Goal: Transaction & Acquisition: Book appointment/travel/reservation

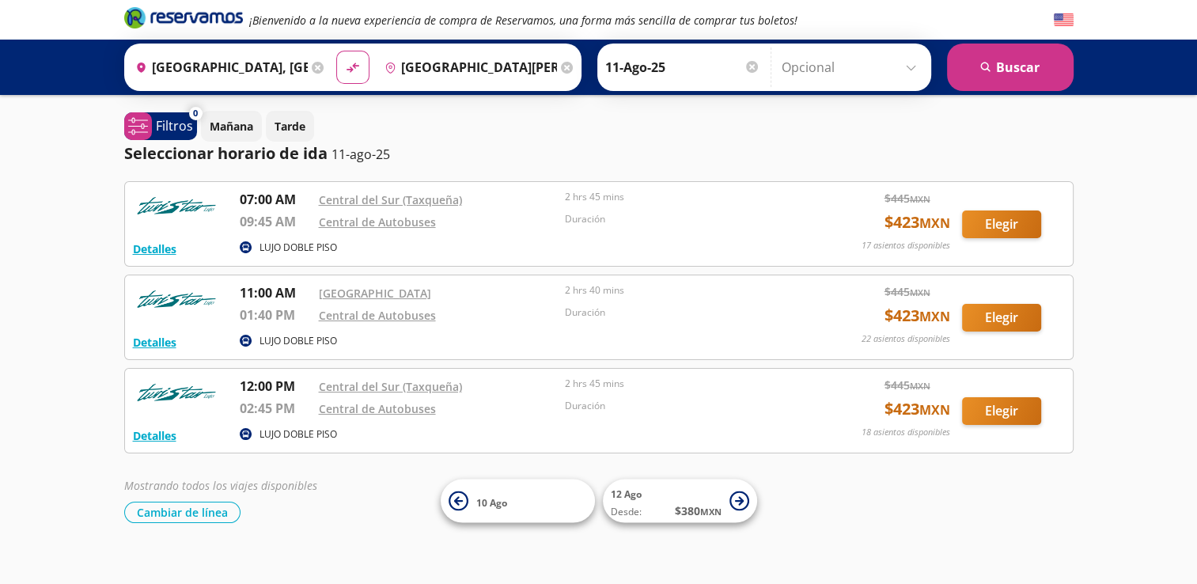
click at [274, 56] on input "[GEOGRAPHIC_DATA], [GEOGRAPHIC_DATA]" at bounding box center [218, 67] width 179 height 40
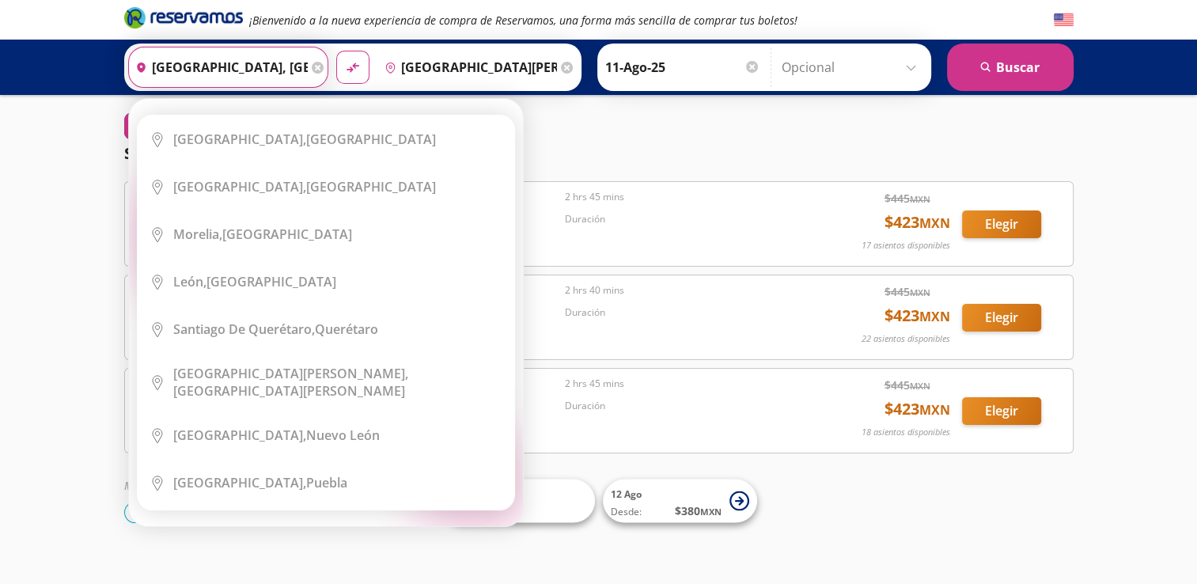
click at [263, 78] on input "[GEOGRAPHIC_DATA], [GEOGRAPHIC_DATA]" at bounding box center [218, 67] width 179 height 40
click at [313, 71] on icon at bounding box center [318, 68] width 12 height 12
click at [252, 71] on input "Origen" at bounding box center [226, 67] width 195 height 40
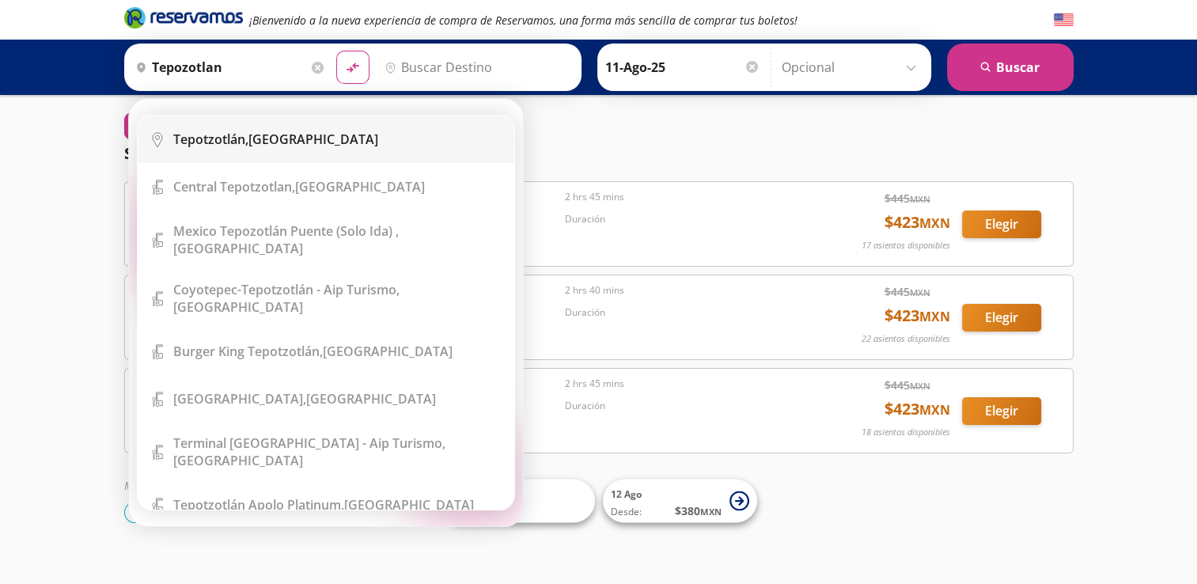
click at [229, 141] on b "Tepotzotlán," at bounding box center [210, 138] width 75 height 17
type input "[GEOGRAPHIC_DATA], [GEOGRAPHIC_DATA]"
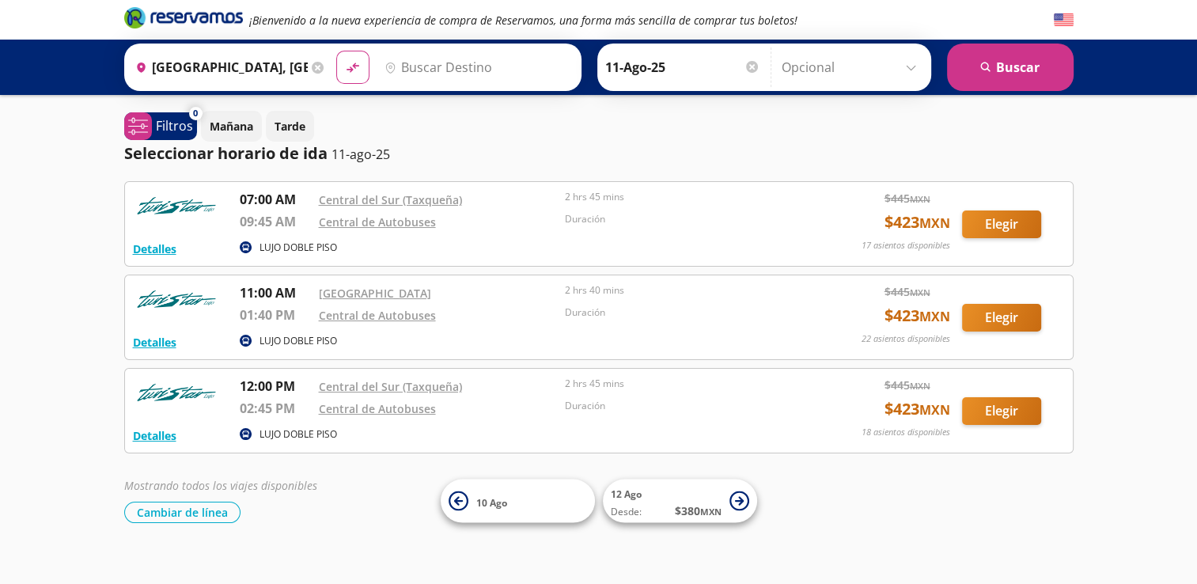
click at [422, 70] on input "Destino" at bounding box center [475, 67] width 195 height 40
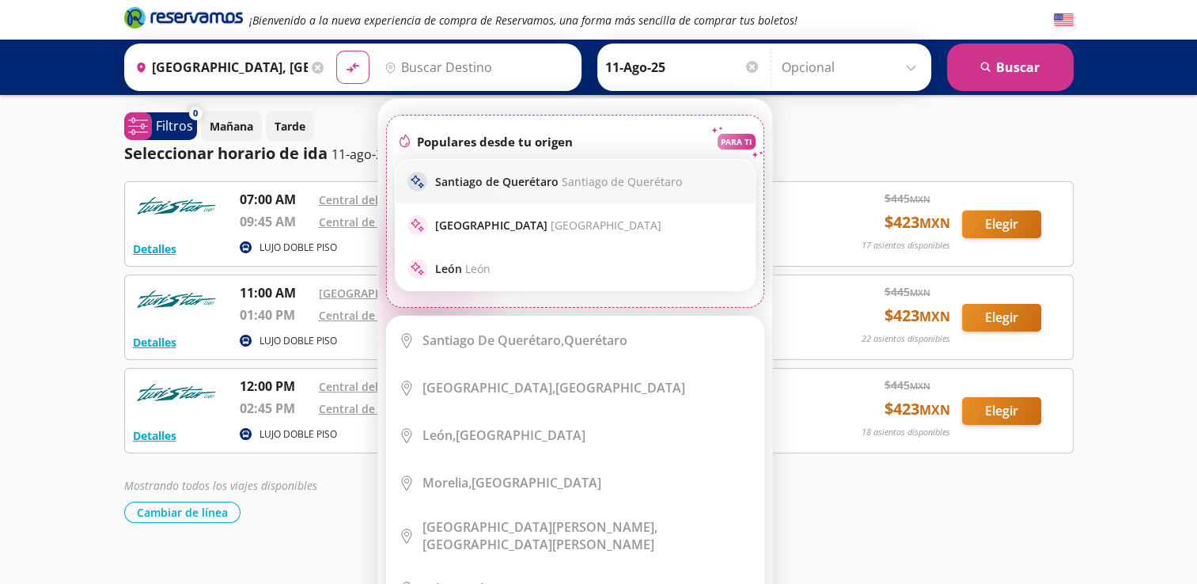
click at [464, 182] on p "Santiago de Querétaro Santiago de Querétaro" at bounding box center [558, 181] width 247 height 15
type input "Santiago de Querétaro, [GEOGRAPHIC_DATA]"
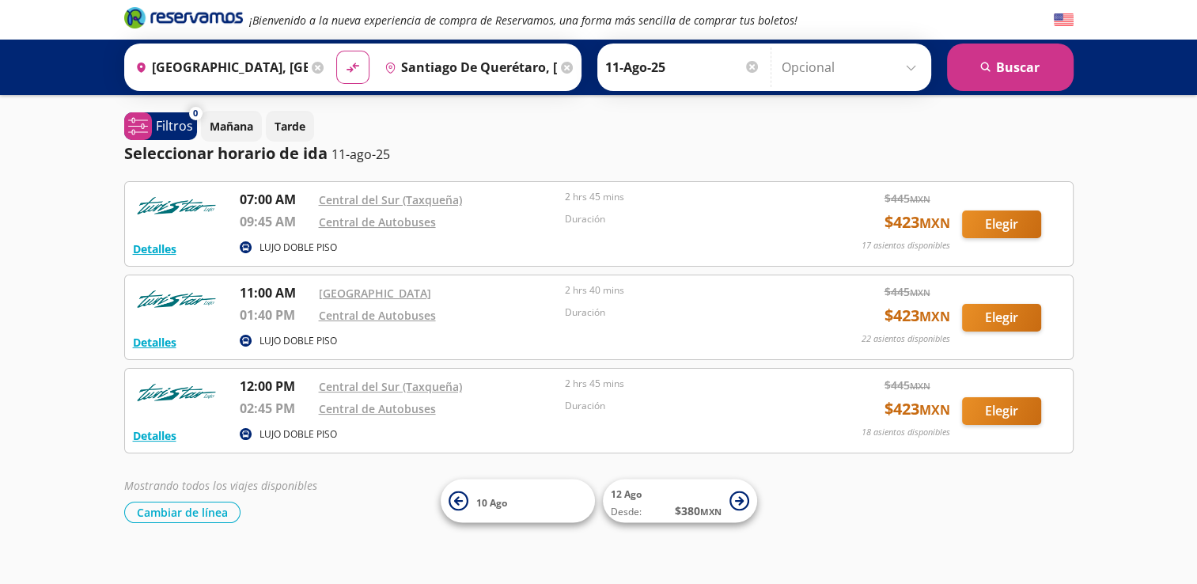
click at [440, 72] on input "Santiago de Querétaro, [GEOGRAPHIC_DATA]" at bounding box center [467, 67] width 179 height 40
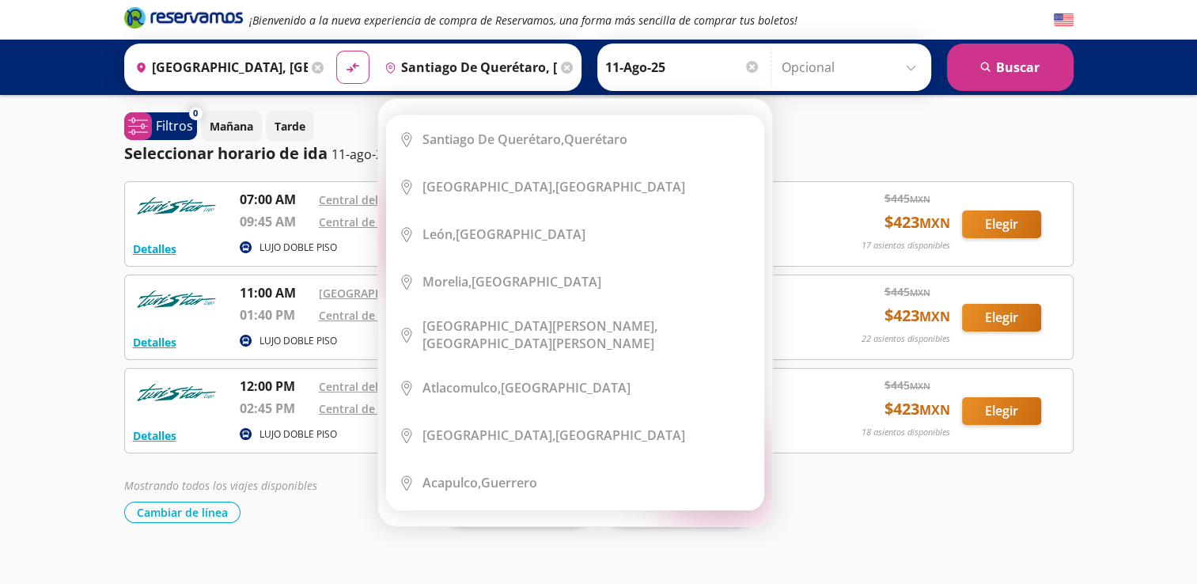
click at [561, 70] on icon at bounding box center [567, 68] width 12 height 12
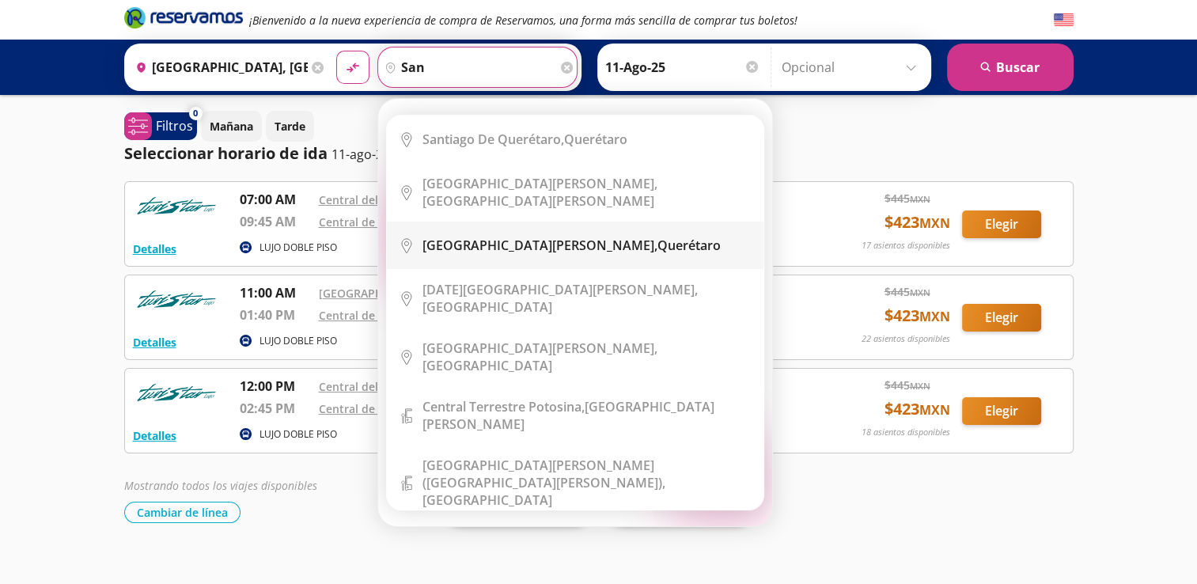
click at [516, 236] on b "[GEOGRAPHIC_DATA][PERSON_NAME]," at bounding box center [539, 244] width 235 height 17
type input "[GEOGRAPHIC_DATA][PERSON_NAME], [GEOGRAPHIC_DATA]"
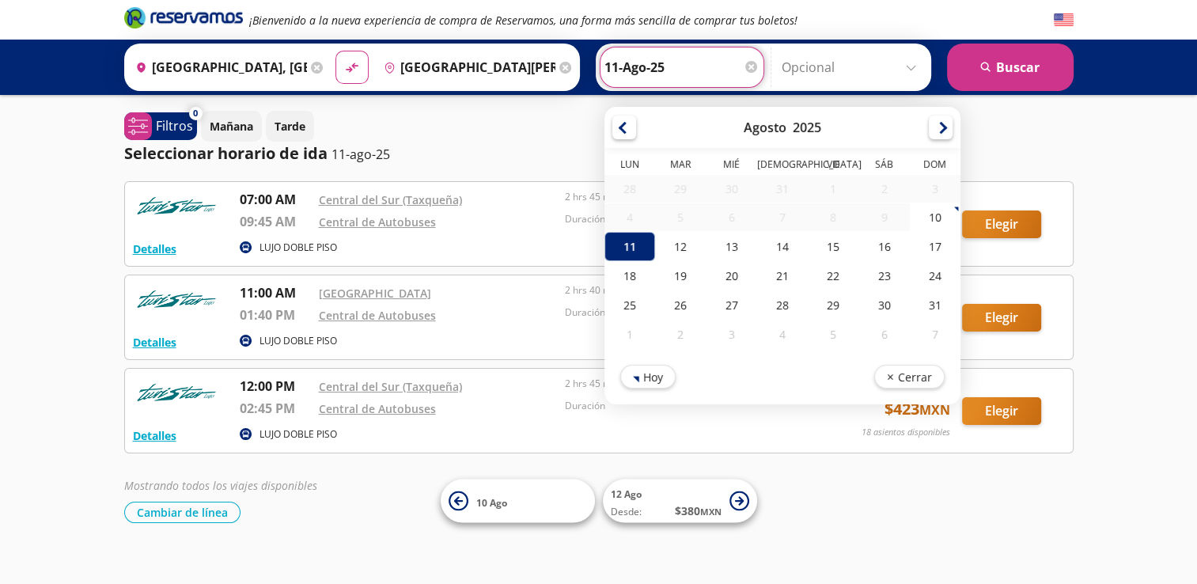
click at [671, 64] on input "11-Ago-25" at bounding box center [681, 67] width 155 height 40
click at [927, 218] on div "10" at bounding box center [934, 216] width 51 height 29
type input "10-Ago-25"
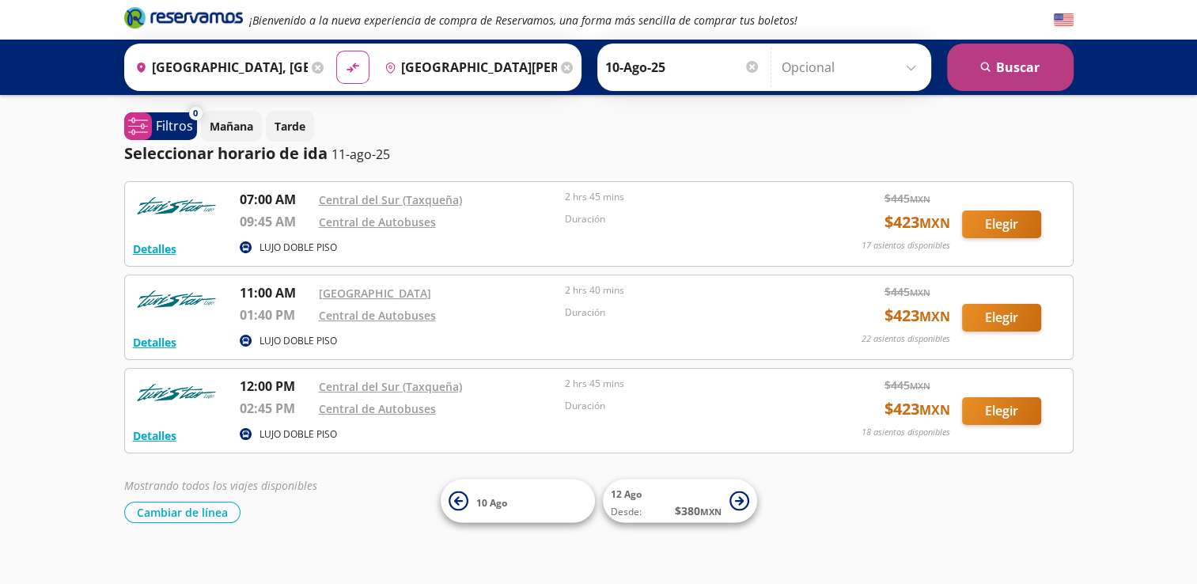
click at [1014, 61] on button "search [GEOGRAPHIC_DATA]" at bounding box center [1010, 66] width 127 height 47
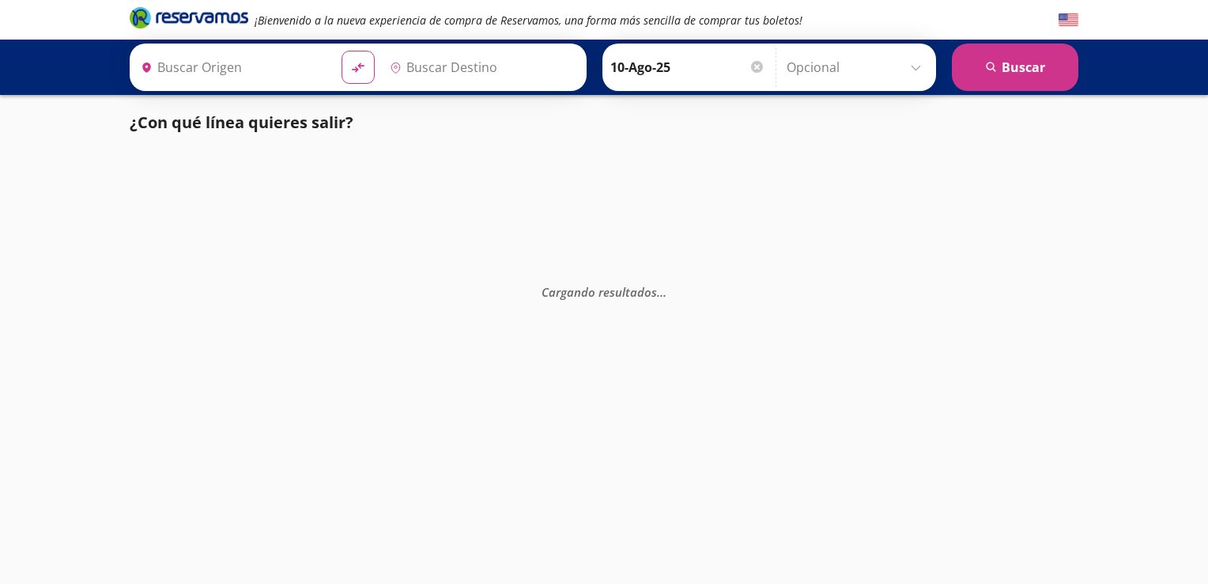
type input "[GEOGRAPHIC_DATA][PERSON_NAME], [GEOGRAPHIC_DATA]"
type input "[GEOGRAPHIC_DATA], [GEOGRAPHIC_DATA]"
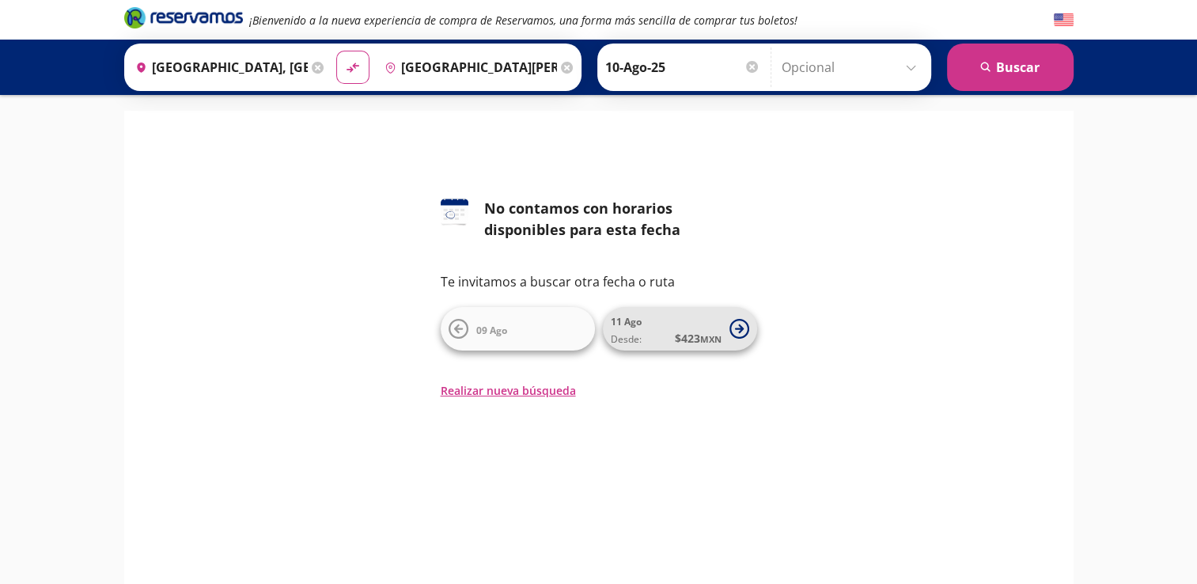
click at [641, 337] on span "Desde: $ 423 MXN" at bounding box center [666, 338] width 111 height 17
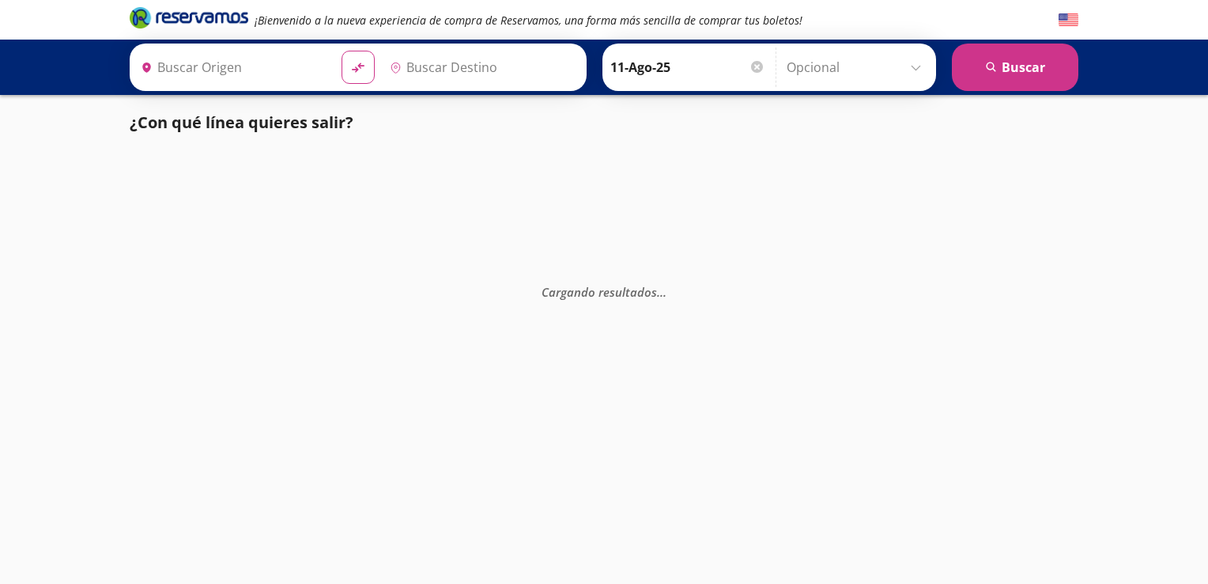
type input "[GEOGRAPHIC_DATA], [GEOGRAPHIC_DATA]"
type input "[GEOGRAPHIC_DATA][PERSON_NAME], [GEOGRAPHIC_DATA]"
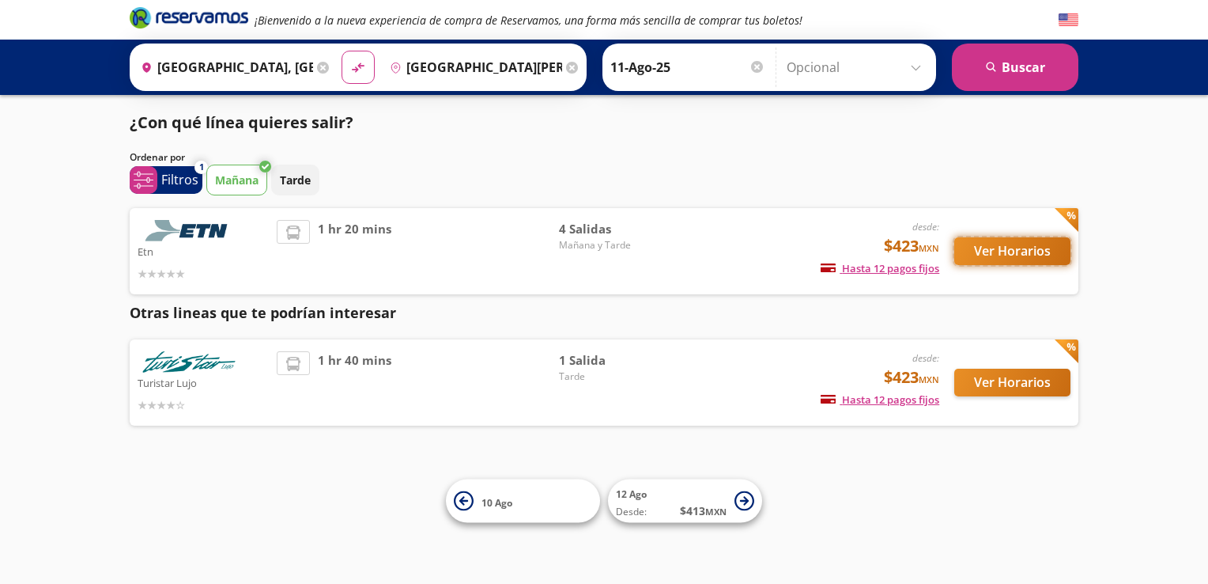
click at [1043, 255] on button "Ver Horarios" at bounding box center [1013, 251] width 116 height 28
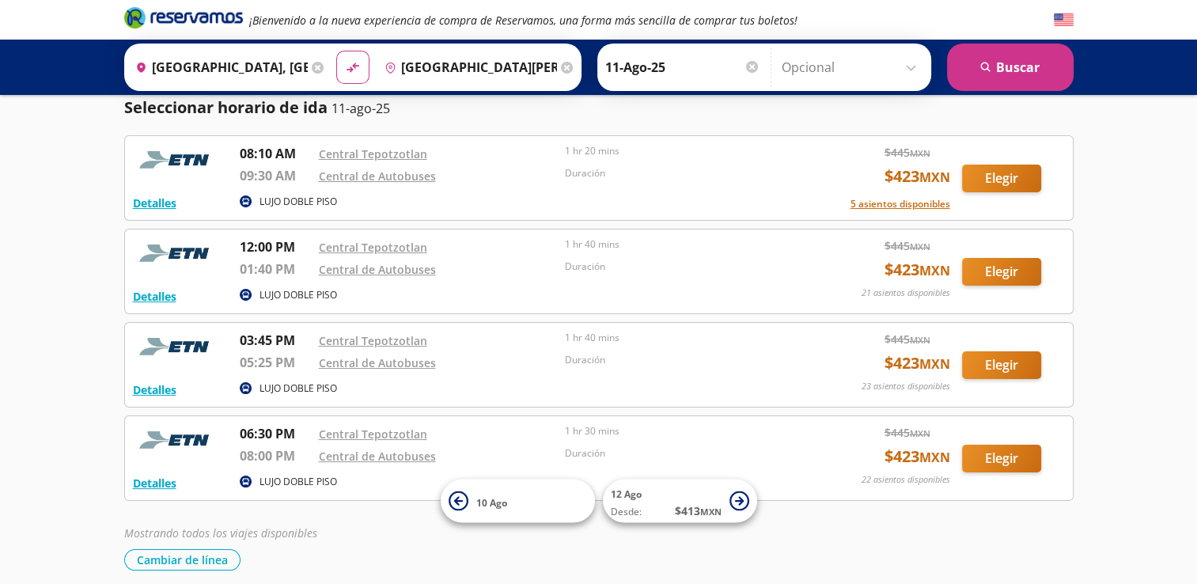
scroll to position [109, 0]
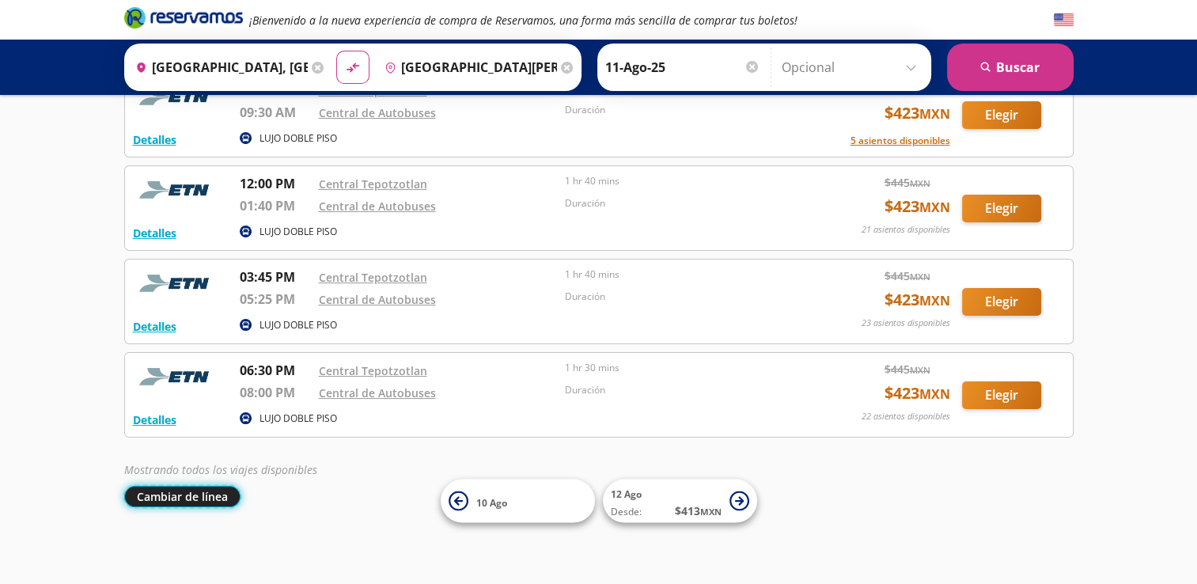
click at [165, 497] on button "Cambiar de línea" at bounding box center [182, 496] width 116 height 21
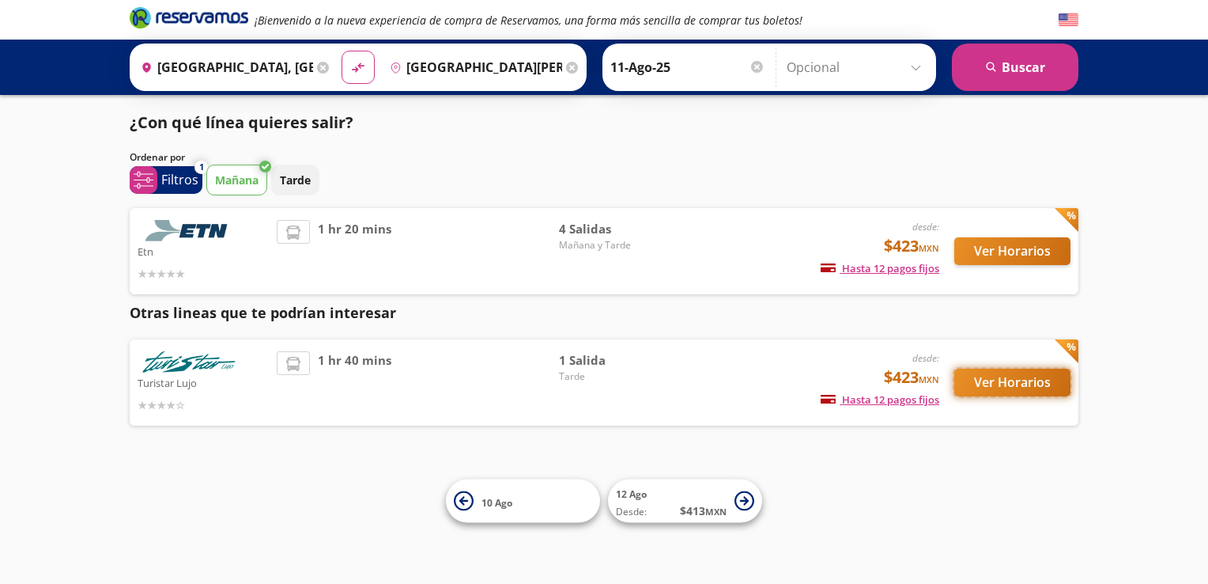
click at [1031, 386] on button "Ver Horarios" at bounding box center [1013, 383] width 116 height 28
